Goal: Task Accomplishment & Management: Manage account settings

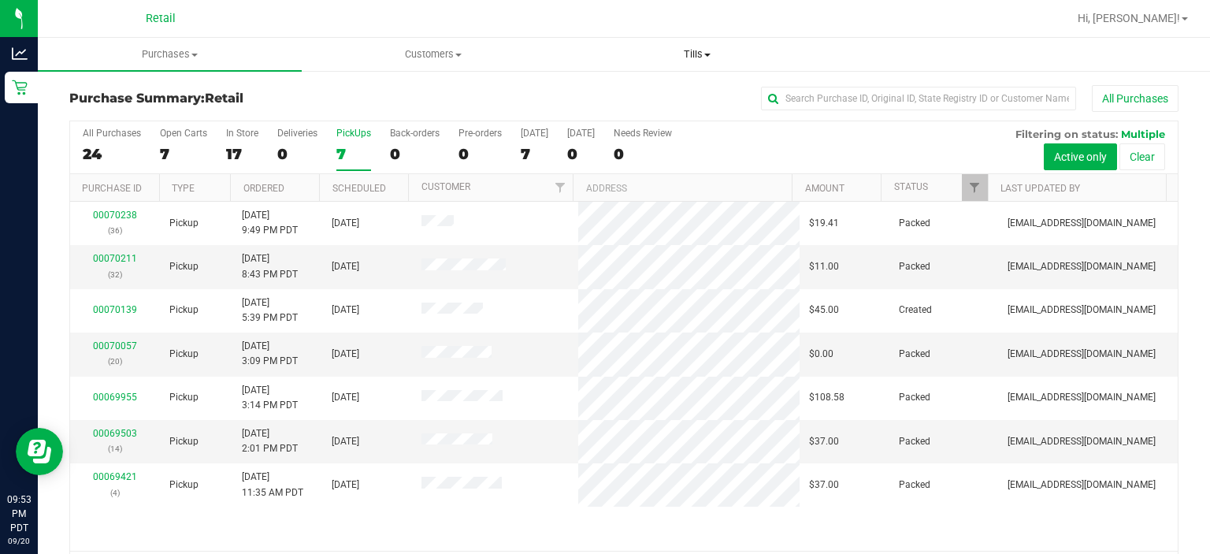
click at [706, 59] on span "Tills" at bounding box center [697, 54] width 262 height 14
click at [614, 95] on span "Manage tills" at bounding box center [618, 94] width 106 height 13
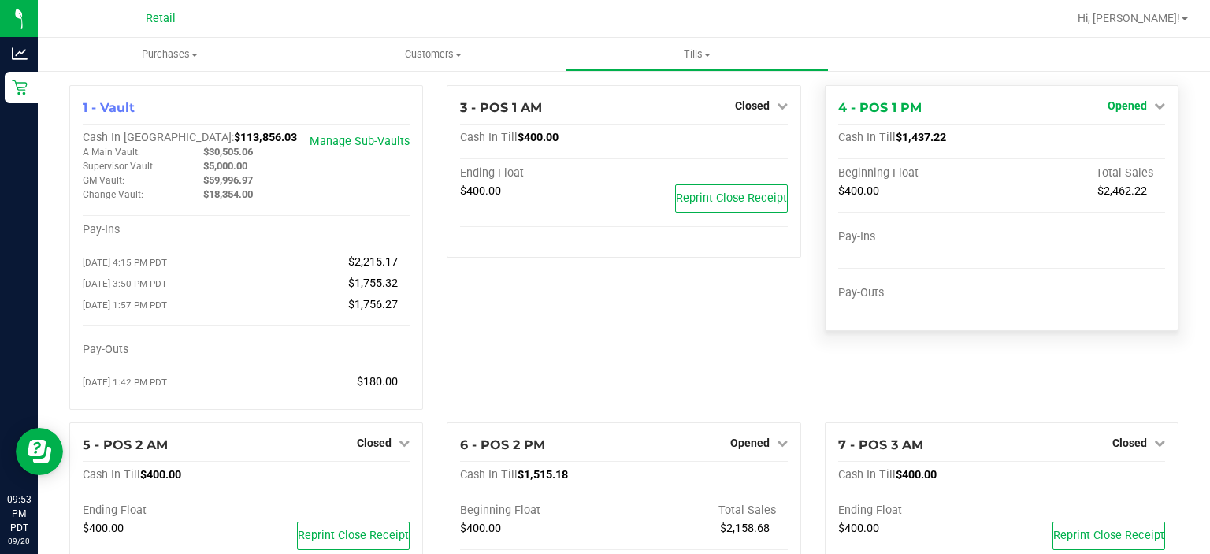
click at [1154, 105] on icon at bounding box center [1159, 105] width 11 height 11
click at [1132, 135] on link "Close Till" at bounding box center [1128, 138] width 43 height 13
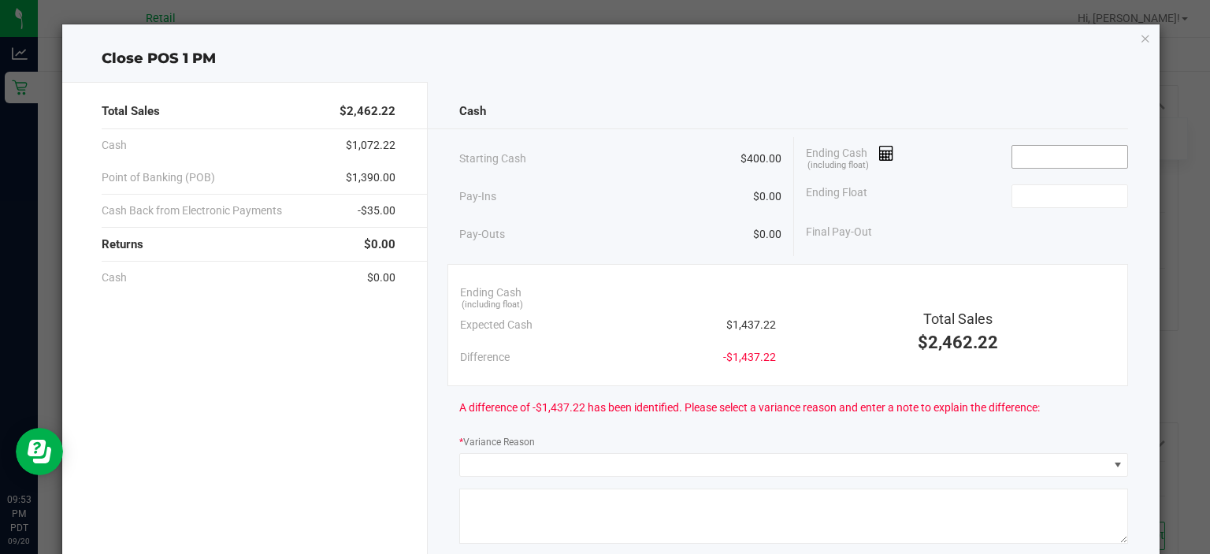
click at [1039, 161] on input at bounding box center [1070, 157] width 116 height 22
click at [1059, 195] on input at bounding box center [1070, 196] width 116 height 22
type input "$1,438.22"
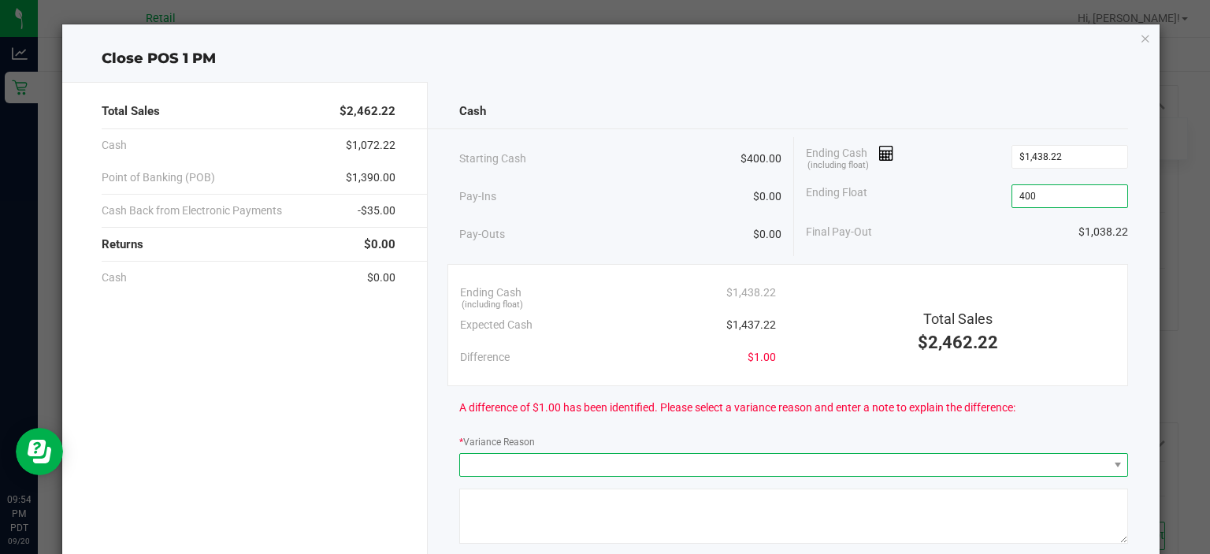
click at [559, 454] on span at bounding box center [783, 465] width 647 height 22
type input "$400.00"
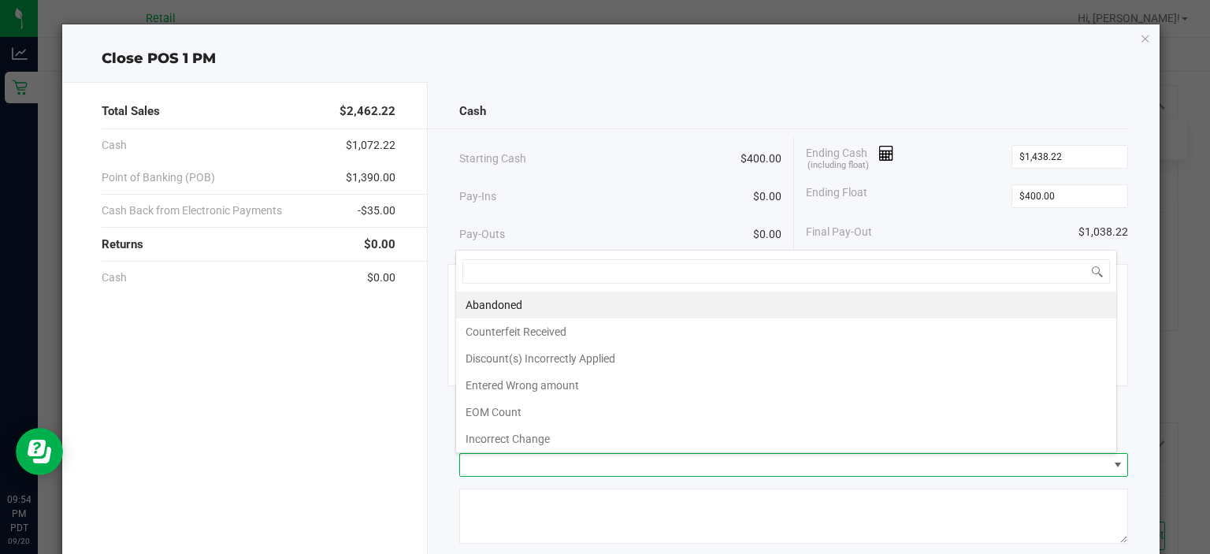
scroll to position [23, 662]
click at [517, 434] on li "Incorrect Change" at bounding box center [786, 438] width 660 height 27
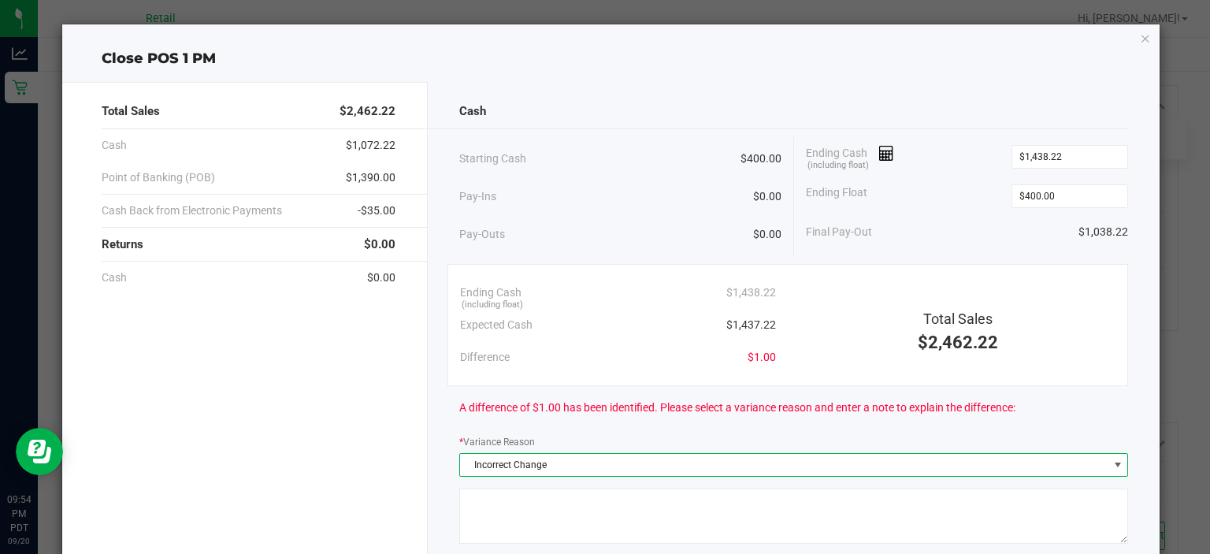
click at [524, 521] on textarea at bounding box center [793, 515] width 669 height 55
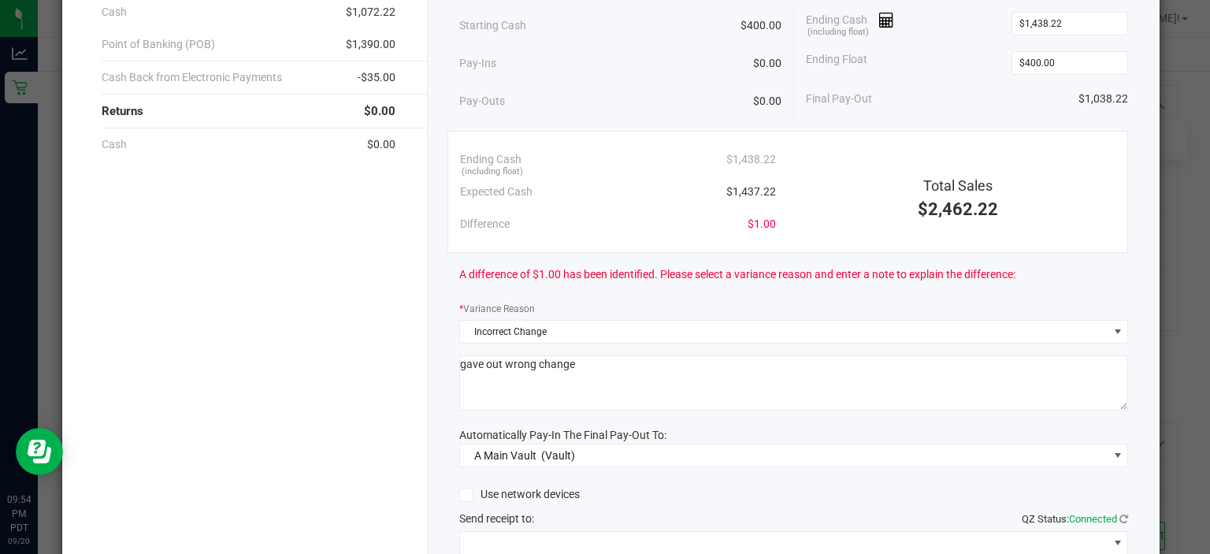
scroll to position [192, 0]
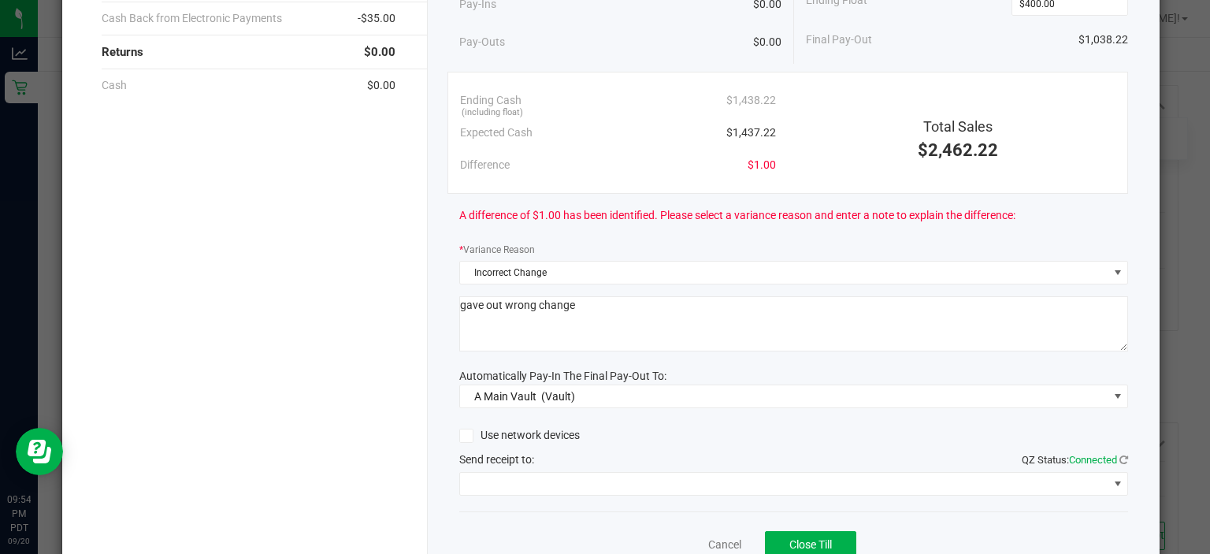
type textarea "gave out wrong change"
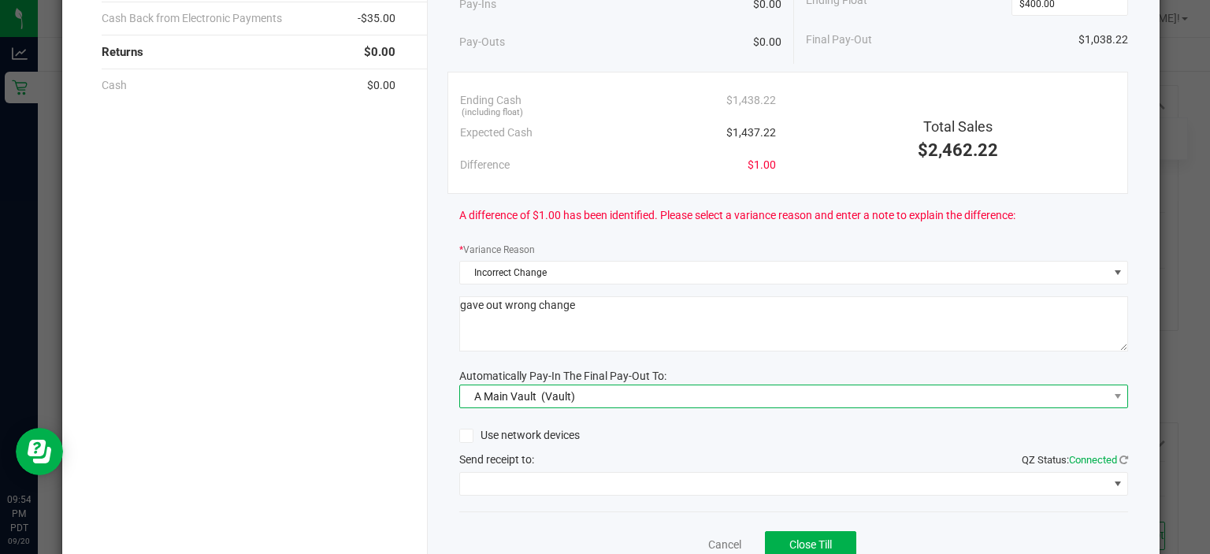
click at [551, 390] on span "(Vault)" at bounding box center [558, 396] width 34 height 13
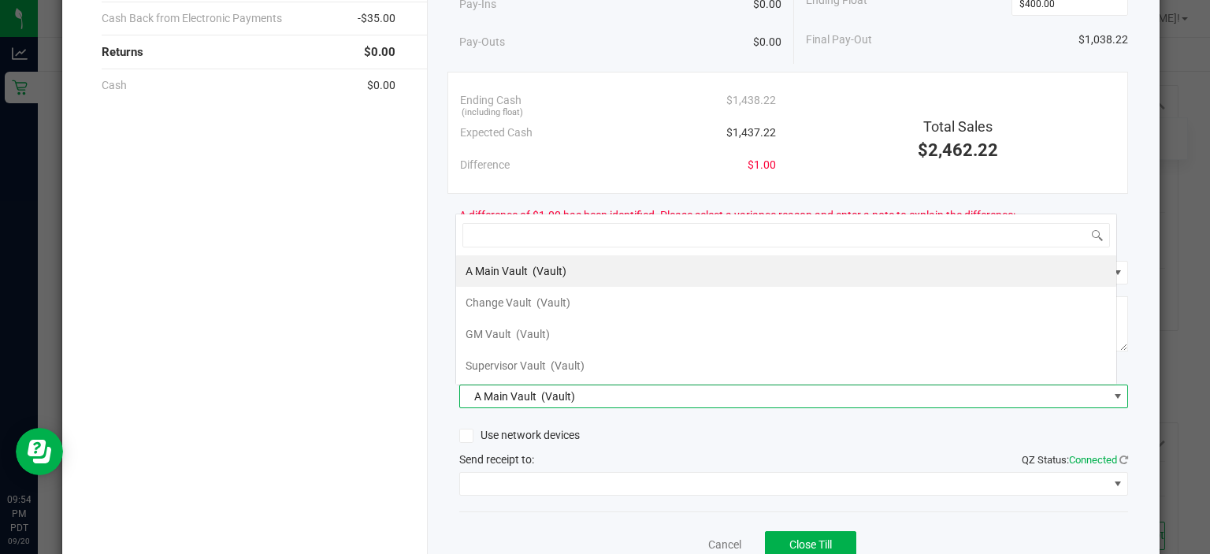
scroll to position [23, 662]
click at [521, 268] on span "A Main Vault" at bounding box center [496, 271] width 62 height 13
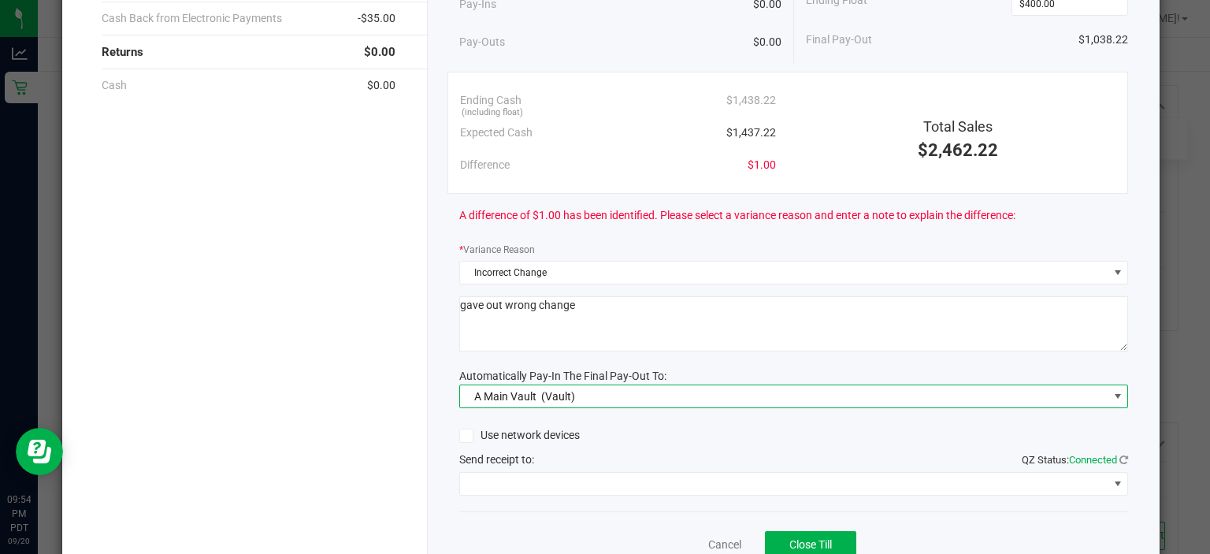
scroll to position [260, 0]
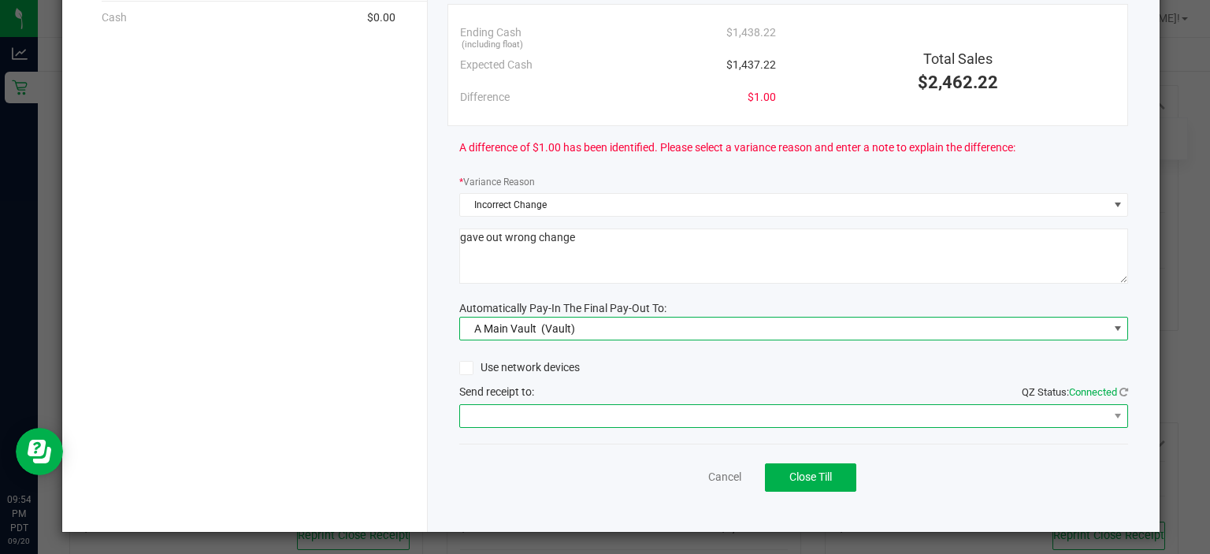
click at [623, 421] on span at bounding box center [783, 416] width 647 height 22
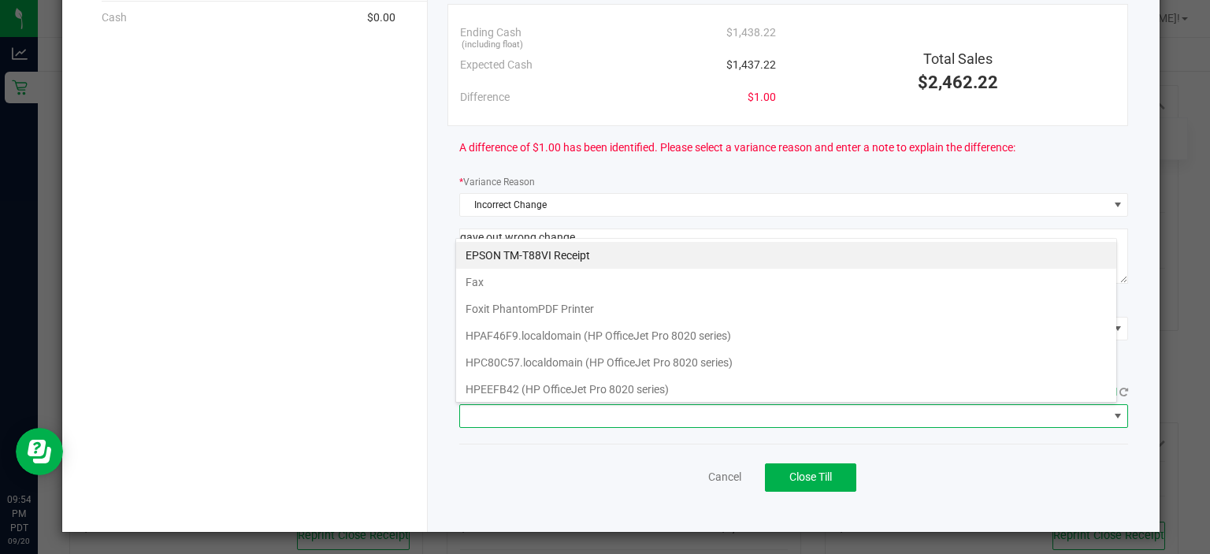
scroll to position [23, 662]
click at [531, 255] on Receipt "EPSON TM-T88VI Receipt" at bounding box center [786, 255] width 660 height 27
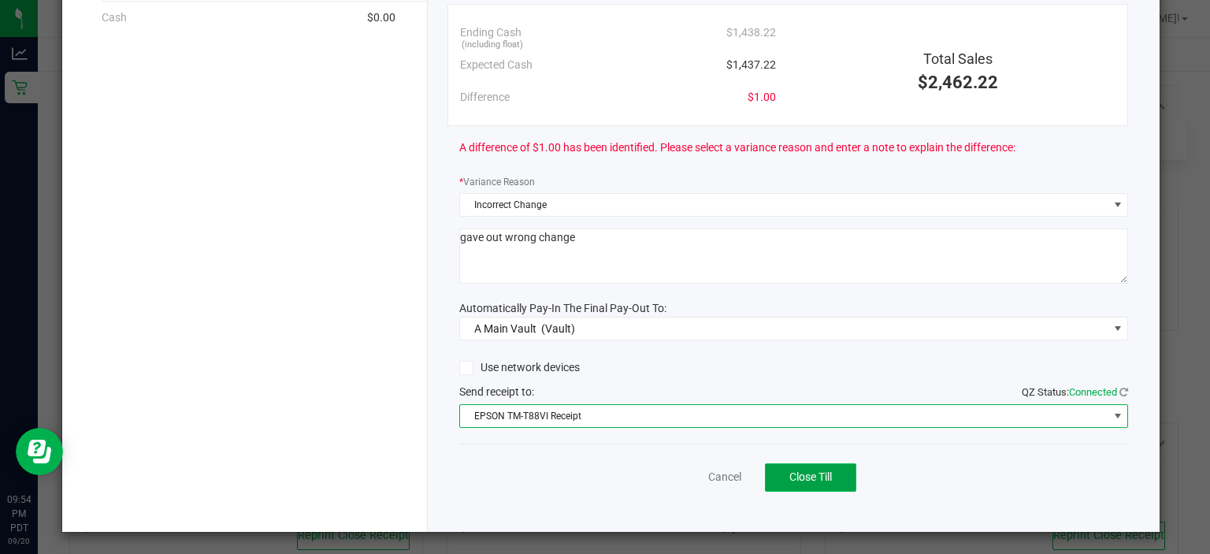
click at [811, 463] on button "Close Till" at bounding box center [810, 477] width 91 height 28
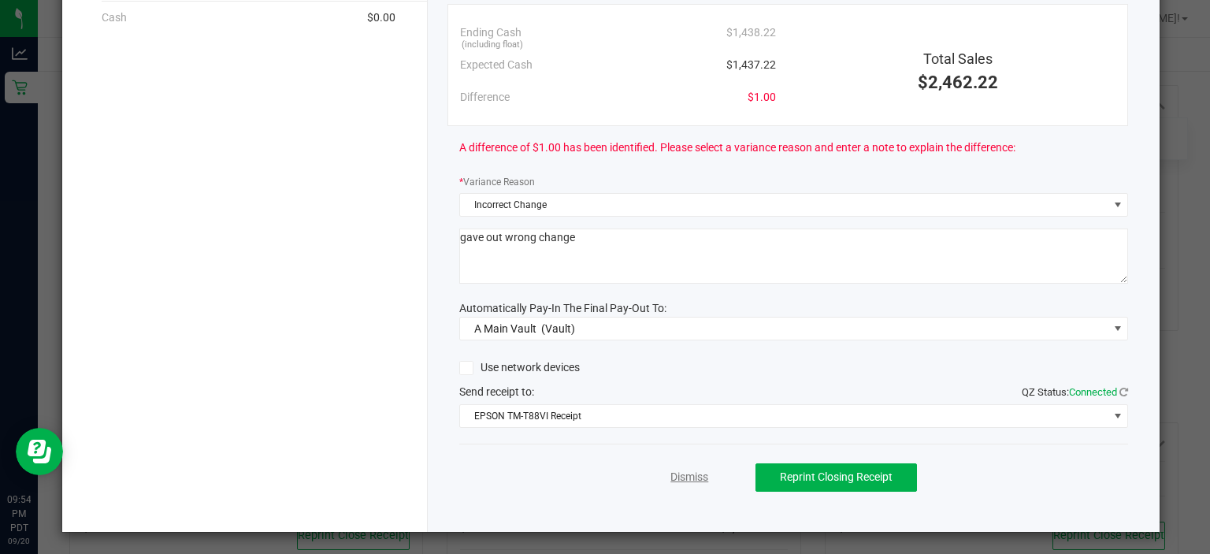
click at [670, 476] on link "Dismiss" at bounding box center [689, 477] width 38 height 17
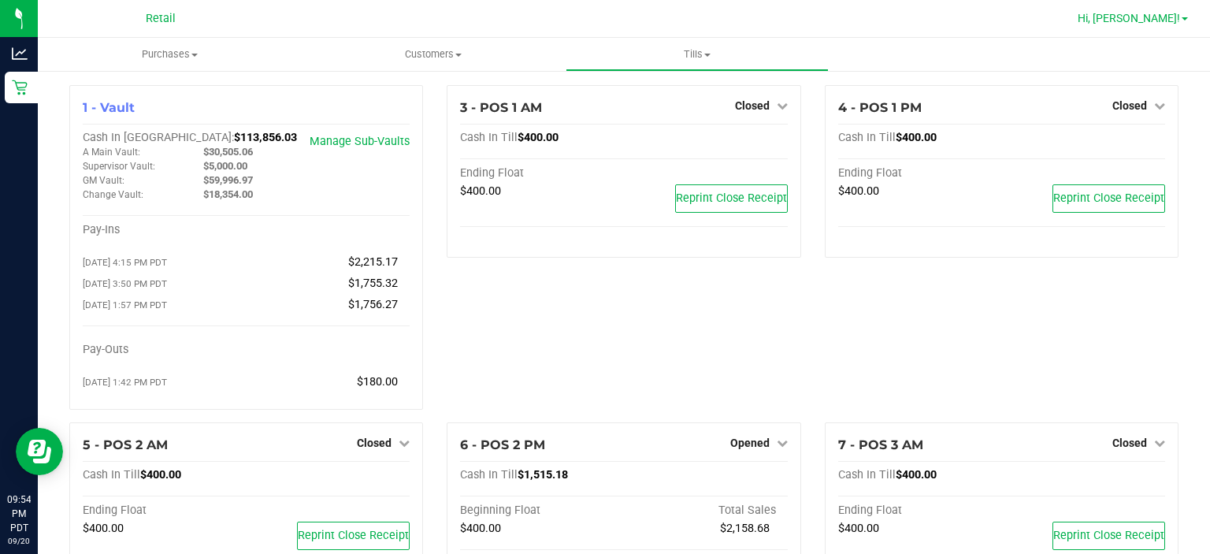
click at [1185, 19] on span at bounding box center [1184, 18] width 6 height 3
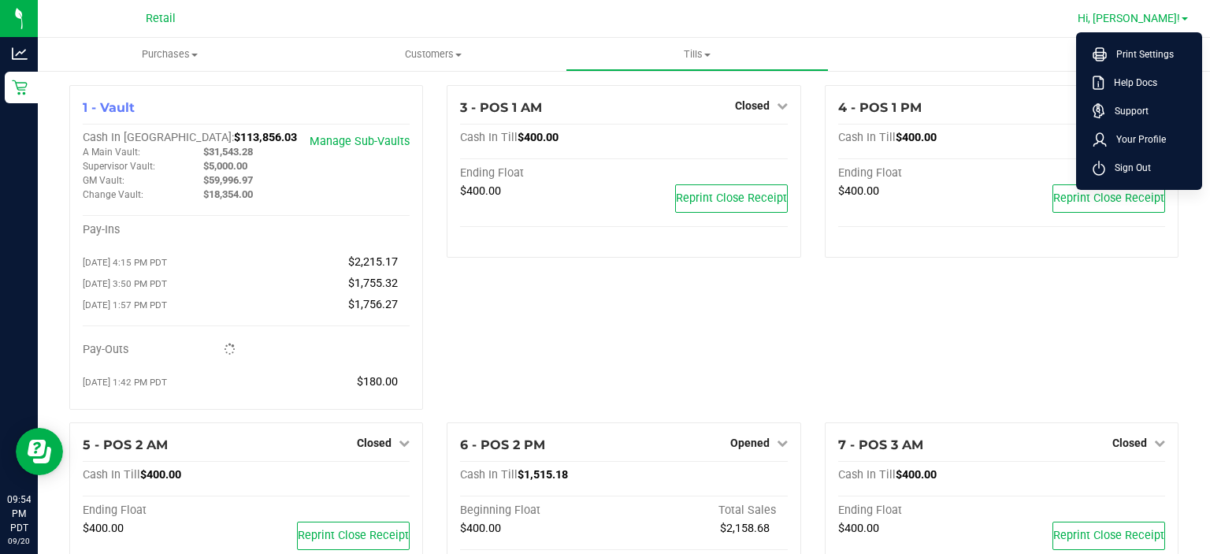
click at [1132, 168] on span "Sign Out" at bounding box center [1128, 168] width 46 height 16
